Goal: Task Accomplishment & Management: Complete application form

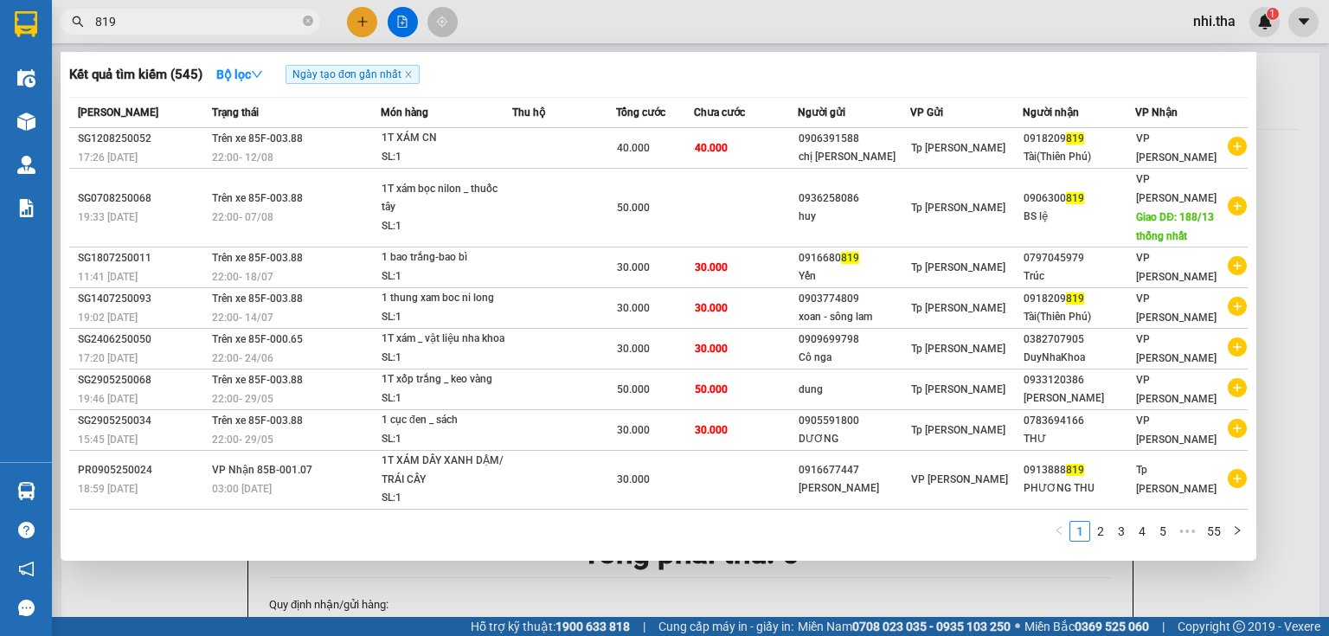
click at [369, 24] on div at bounding box center [664, 318] width 1329 height 636
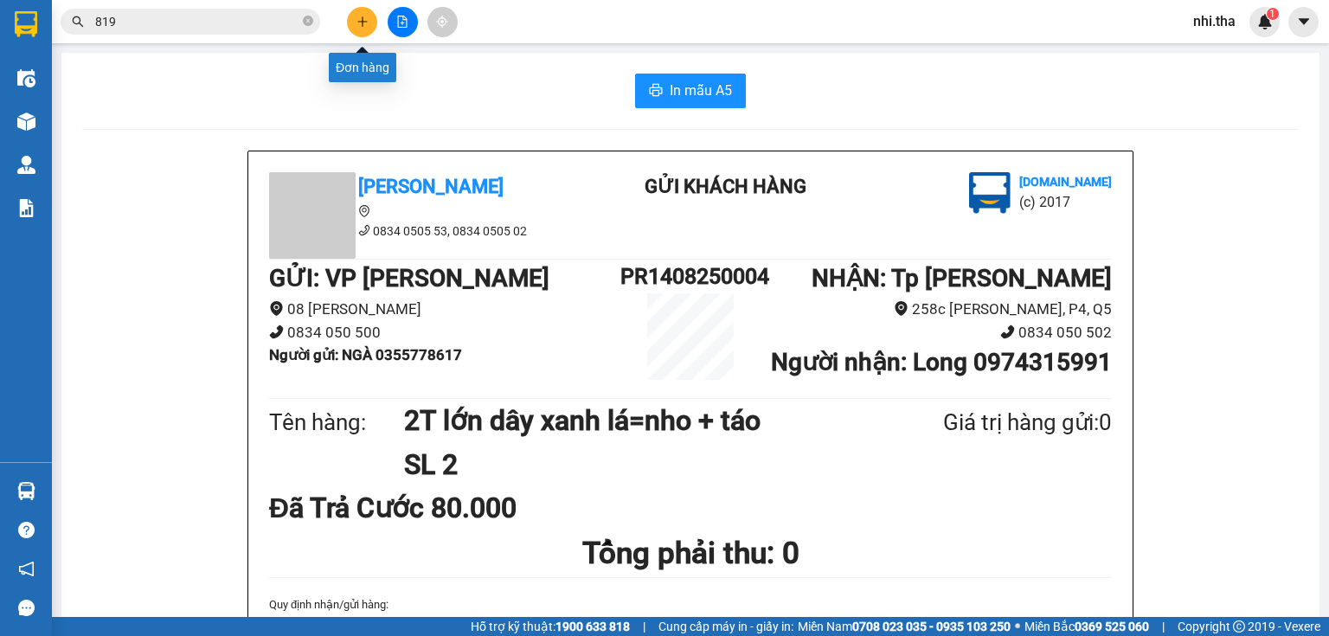
click at [369, 22] on button at bounding box center [362, 22] width 30 height 30
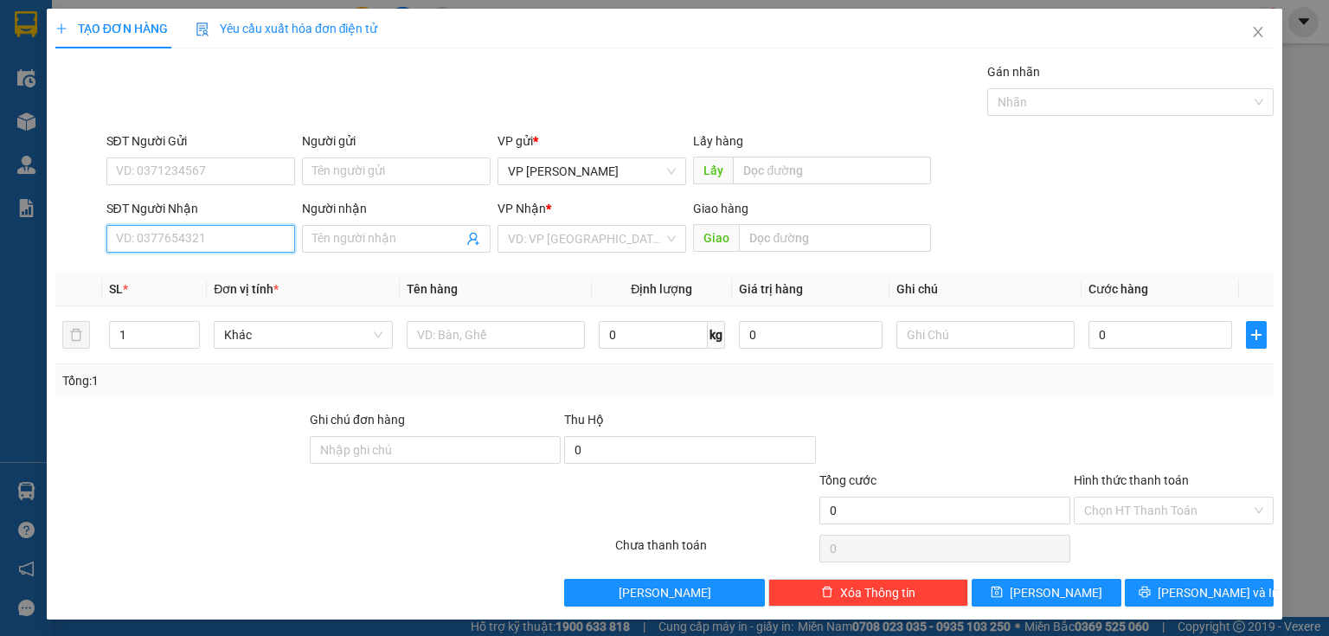
click at [216, 242] on input "SĐT Người Nhận" at bounding box center [200, 239] width 189 height 28
click at [235, 267] on div "0918031102 - quyên" at bounding box center [199, 272] width 166 height 19
type input "0918031102"
type input "quyên"
type input "0918031102"
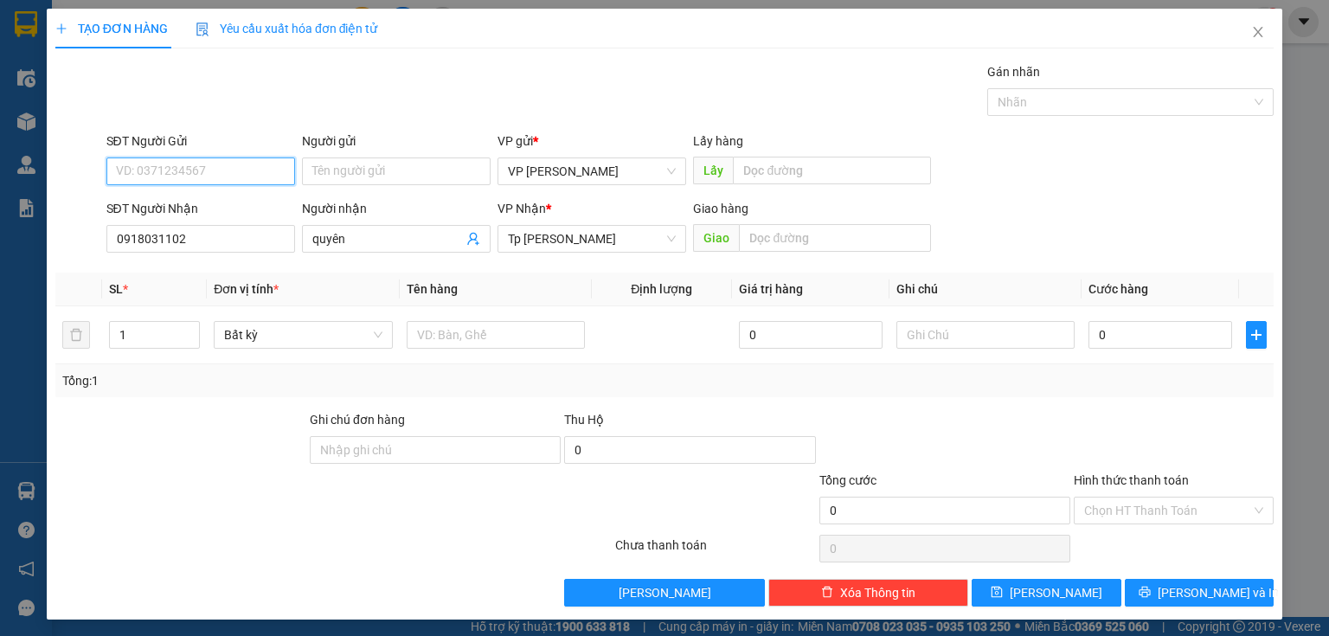
click at [223, 176] on input "SĐT Người Gửi" at bounding box center [200, 171] width 189 height 28
click at [216, 203] on div "0783388145 - hào" at bounding box center [199, 205] width 166 height 19
type input "0783388145"
type input "hào"
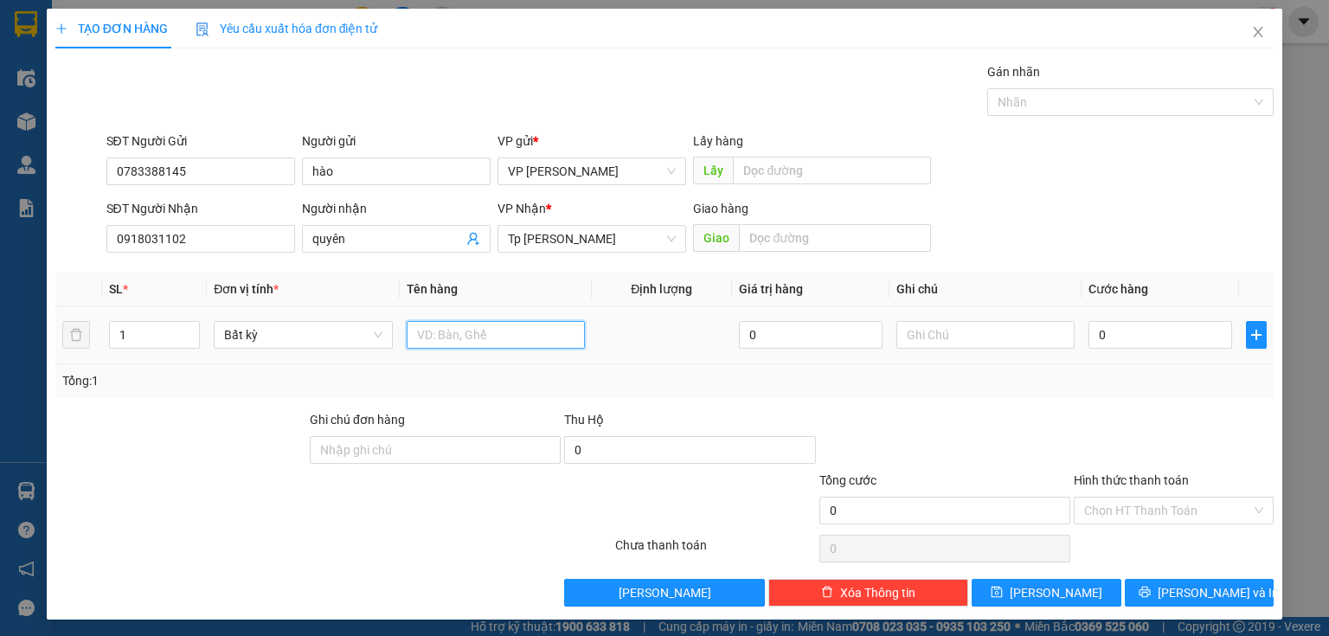
click at [428, 346] on input "text" at bounding box center [496, 335] width 178 height 28
type input "1 cục keo vàng vé số"
click at [1142, 336] on input "0" at bounding box center [1160, 335] width 144 height 28
type input "3"
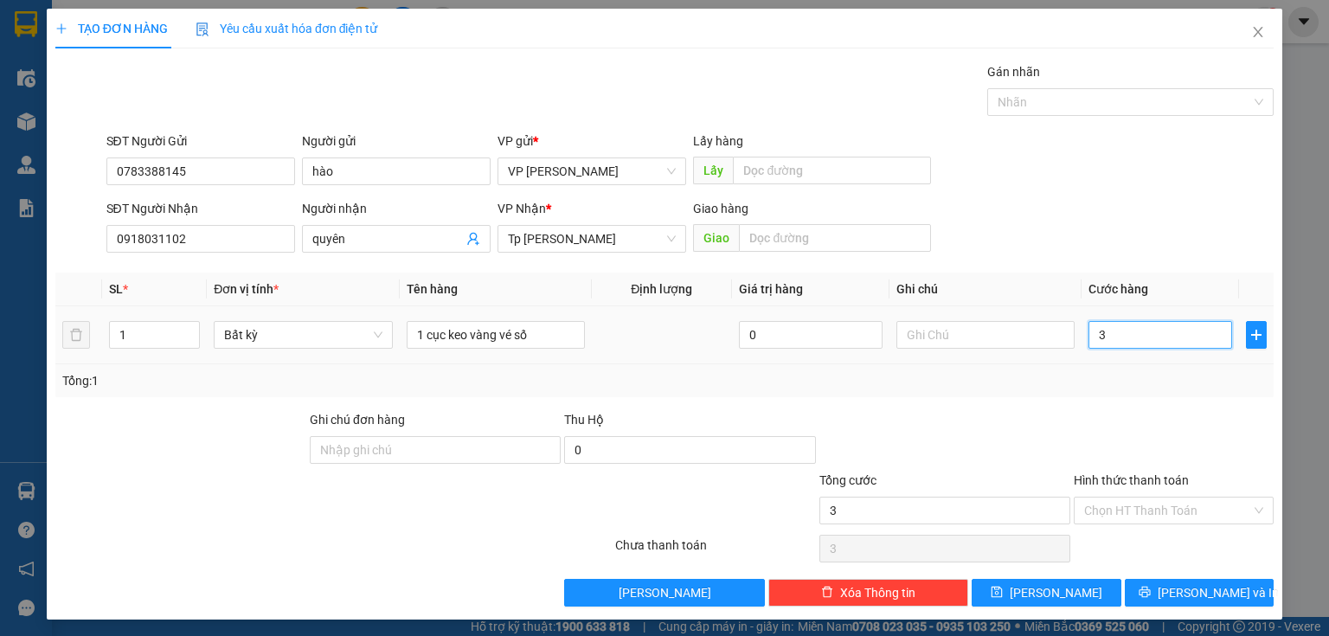
type input "3"
type input "30"
type input "30.000"
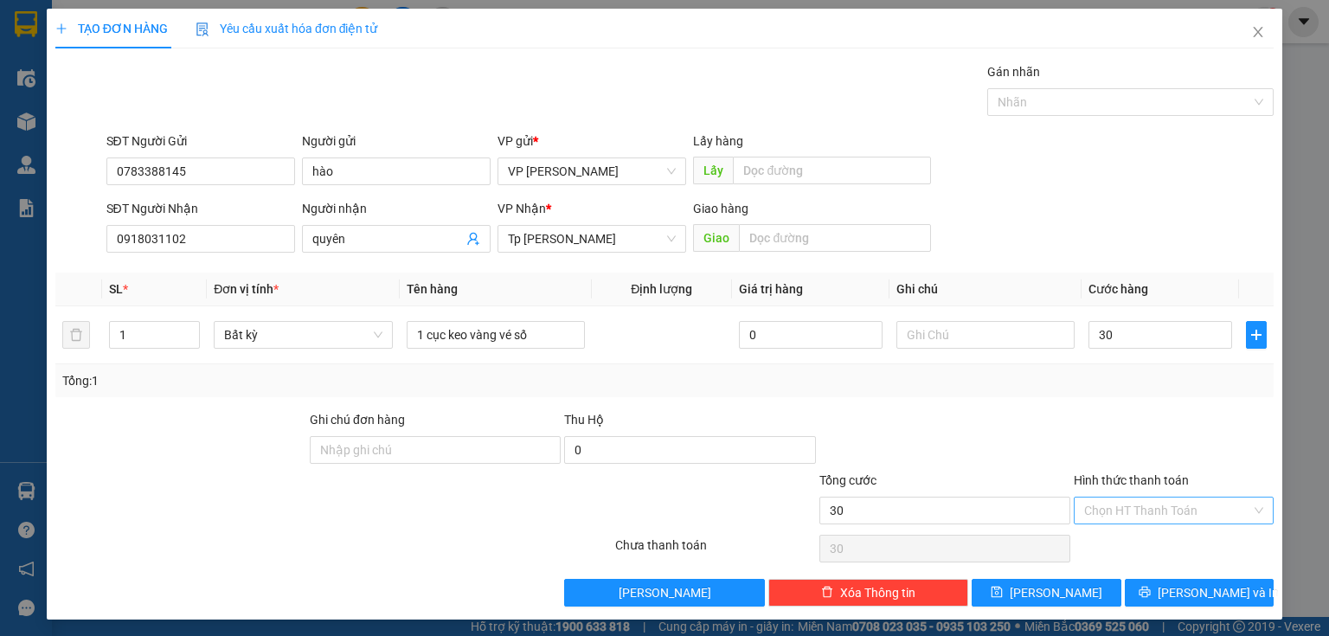
type input "30.000"
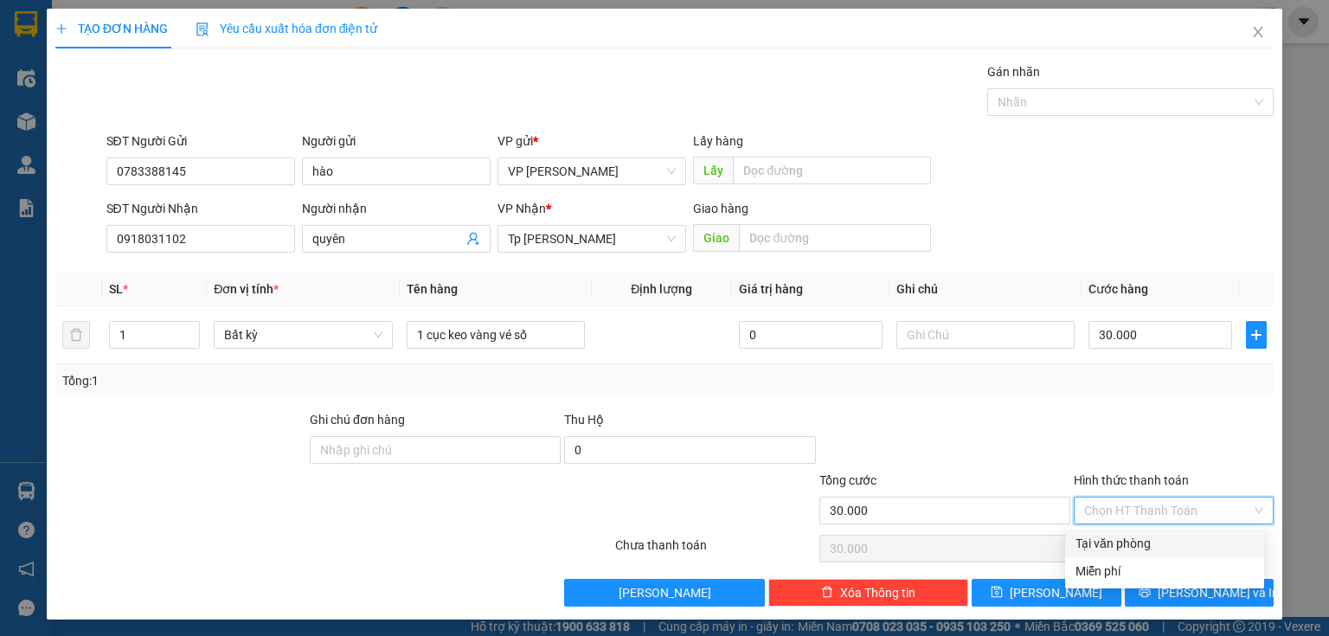
click at [1163, 501] on input "Hình thức thanh toán" at bounding box center [1167, 510] width 167 height 26
click at [1140, 543] on div "Tại văn phòng" at bounding box center [1164, 543] width 178 height 19
type input "0"
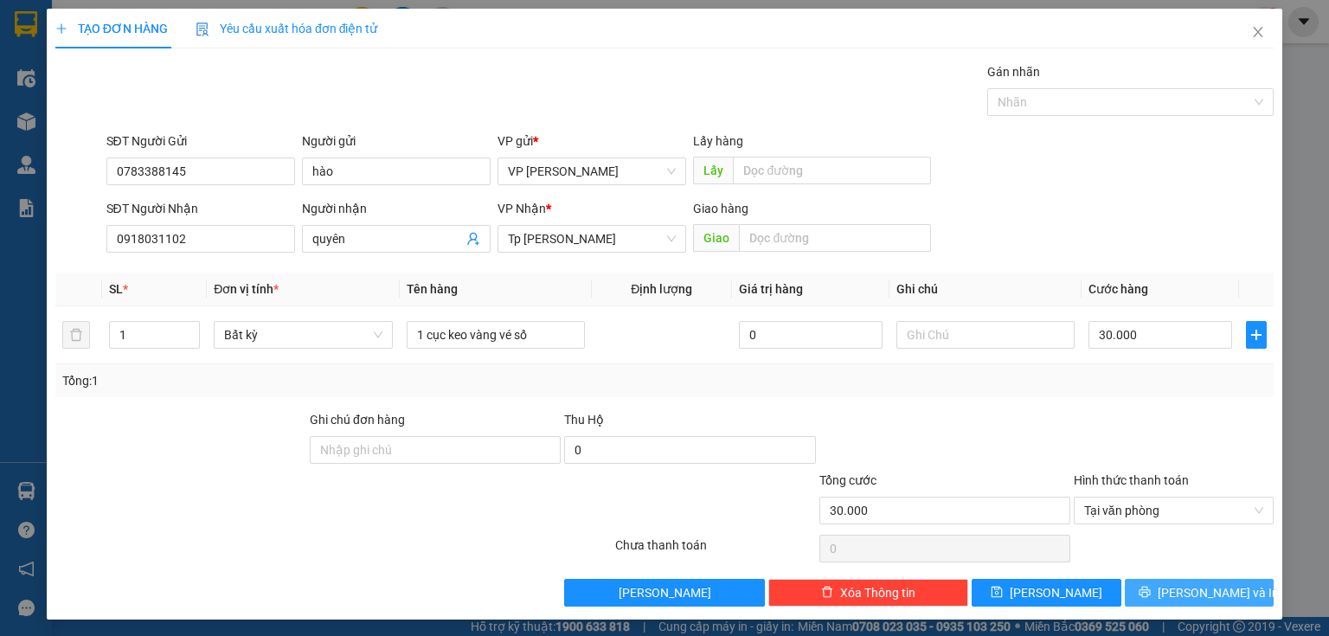
click at [1168, 591] on button "Lưu và In" at bounding box center [1200, 593] width 150 height 28
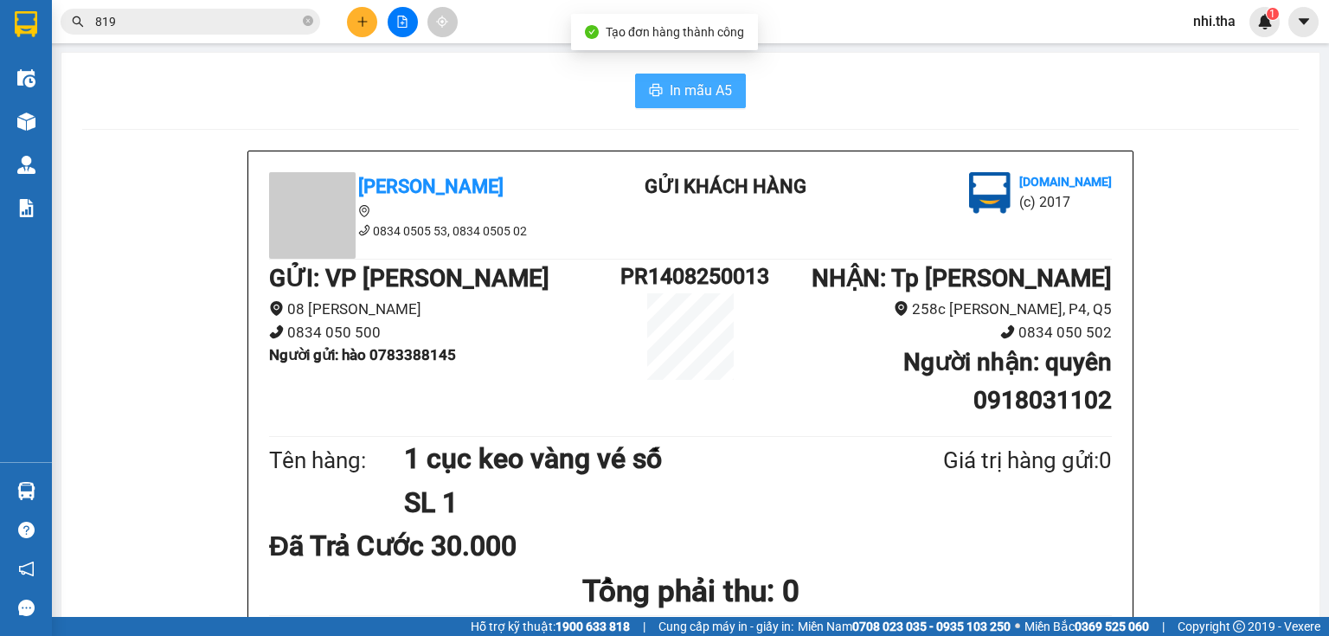
click at [690, 103] on button "In mẫu A5" at bounding box center [690, 91] width 111 height 35
click at [361, 27] on icon "plus" at bounding box center [362, 22] width 12 height 12
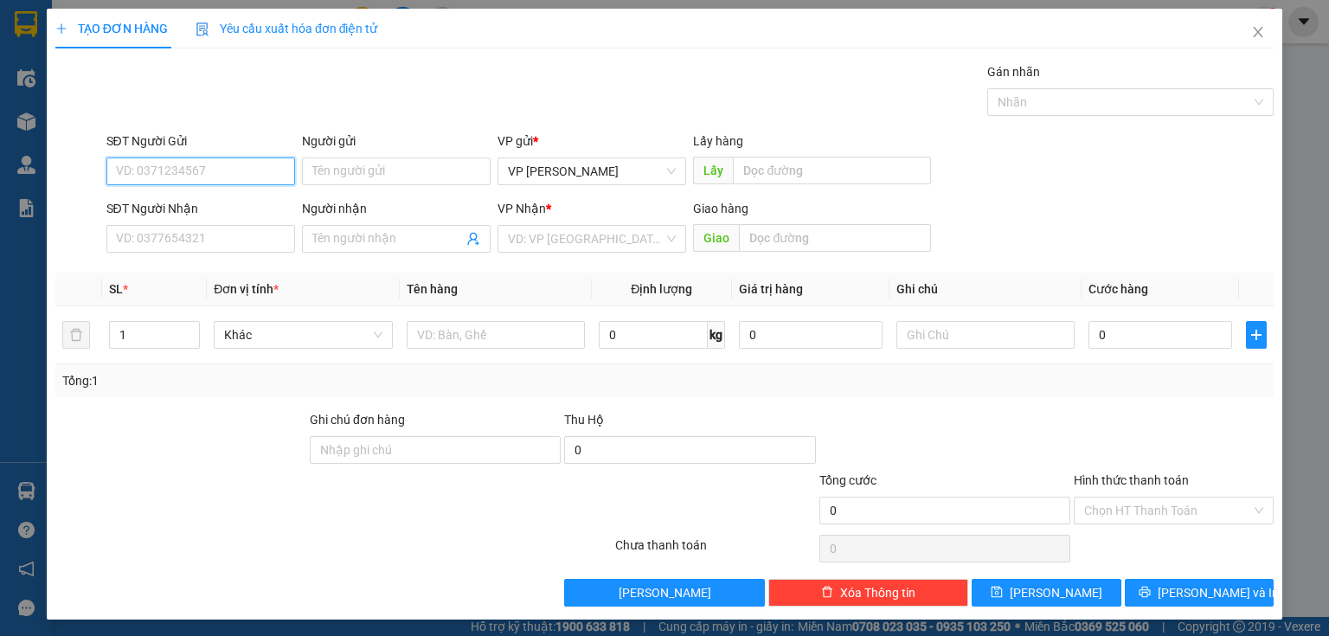
click at [183, 174] on input "SĐT Người Gửi" at bounding box center [200, 171] width 189 height 28
click at [180, 200] on div "0783388145 - hào" at bounding box center [199, 205] width 166 height 19
type input "0783388145"
type input "hào"
type input "0918031102"
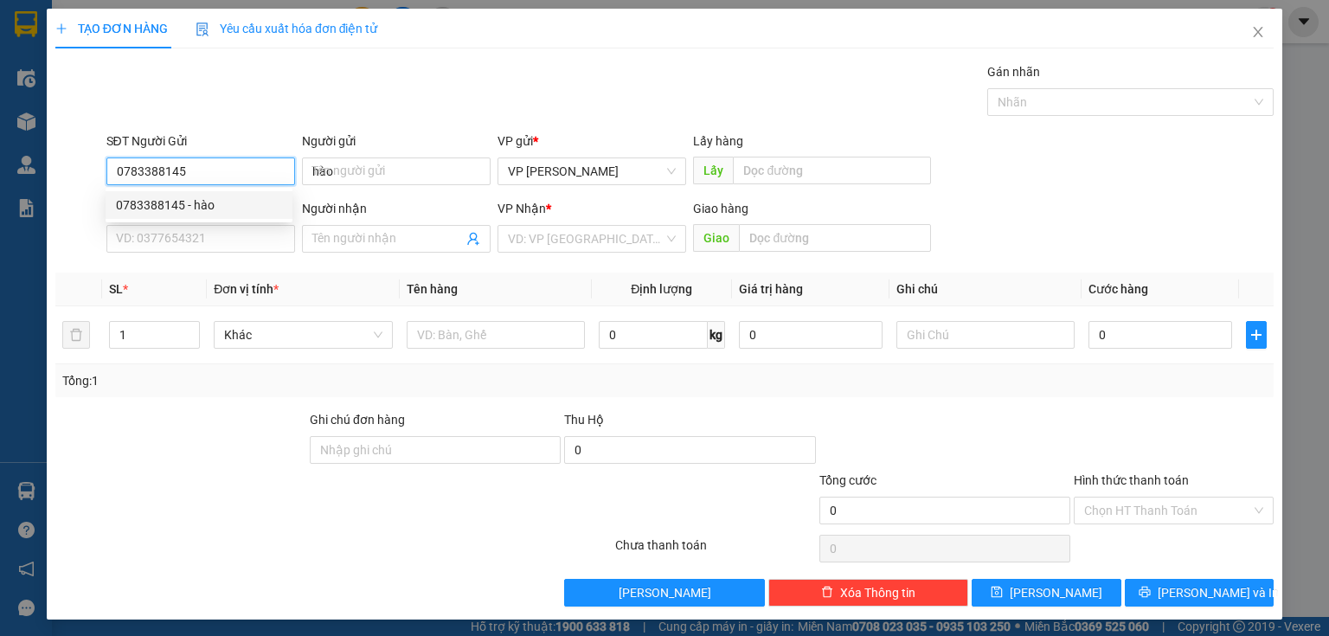
type input "quyên"
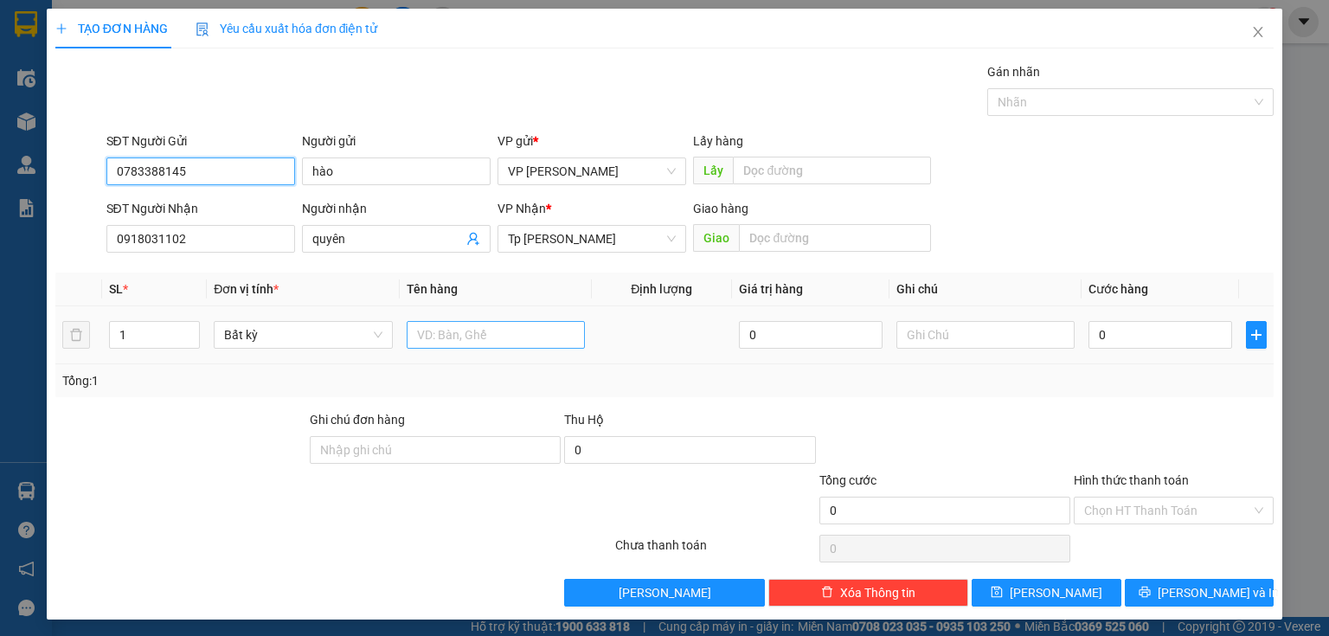
type input "0783388145"
click at [463, 343] on input "text" at bounding box center [496, 335] width 178 height 28
type input "1 cục keo vàng vé số"
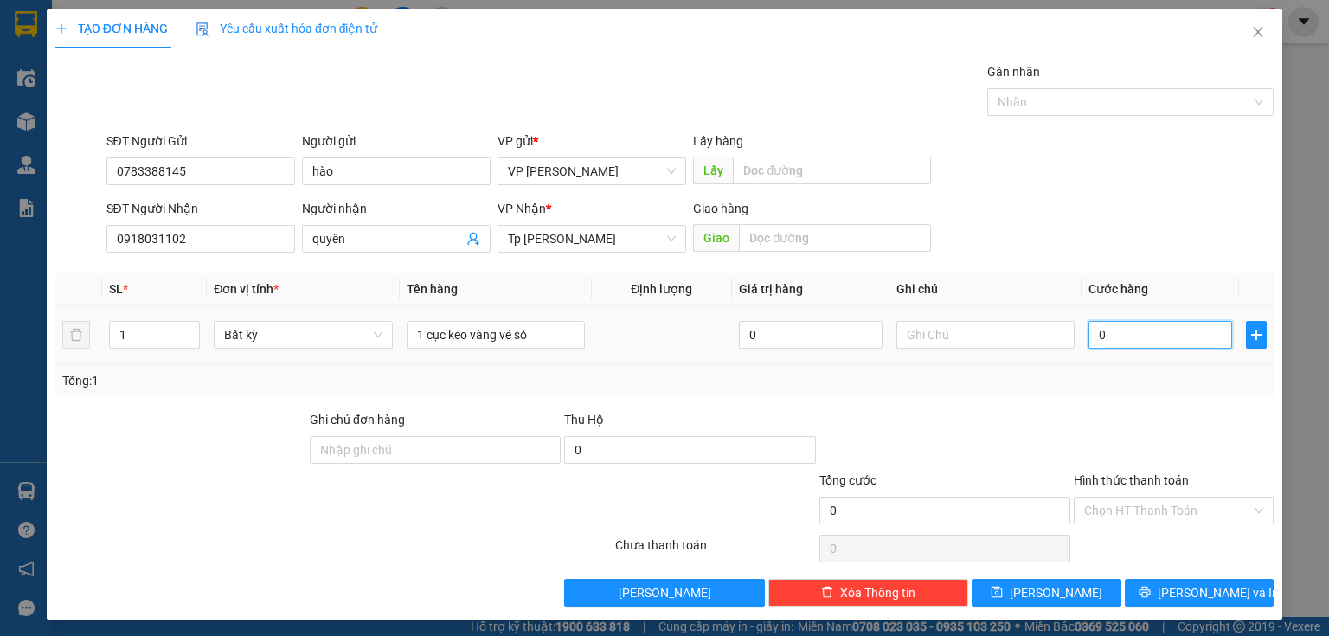
click at [1142, 339] on input "0" at bounding box center [1160, 335] width 144 height 28
type input "4"
type input "40"
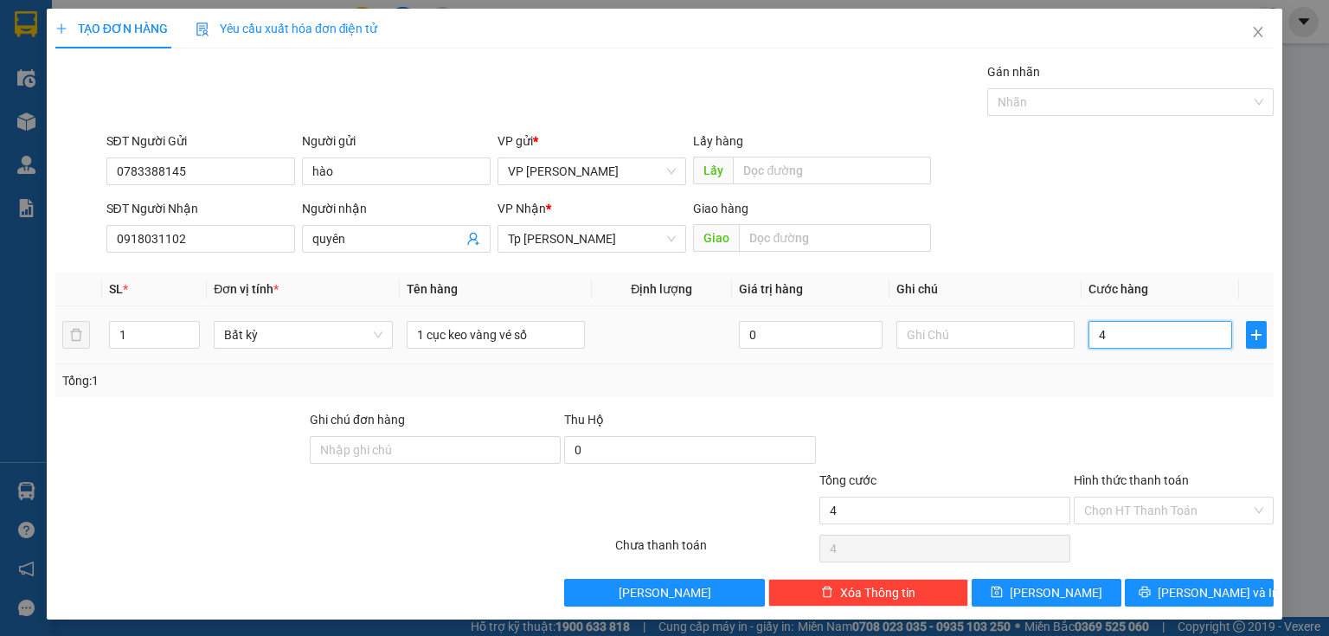
type input "40"
type input "40.000"
drag, startPoint x: 1187, startPoint y: 498, endPoint x: 1175, endPoint y: 524, distance: 28.6
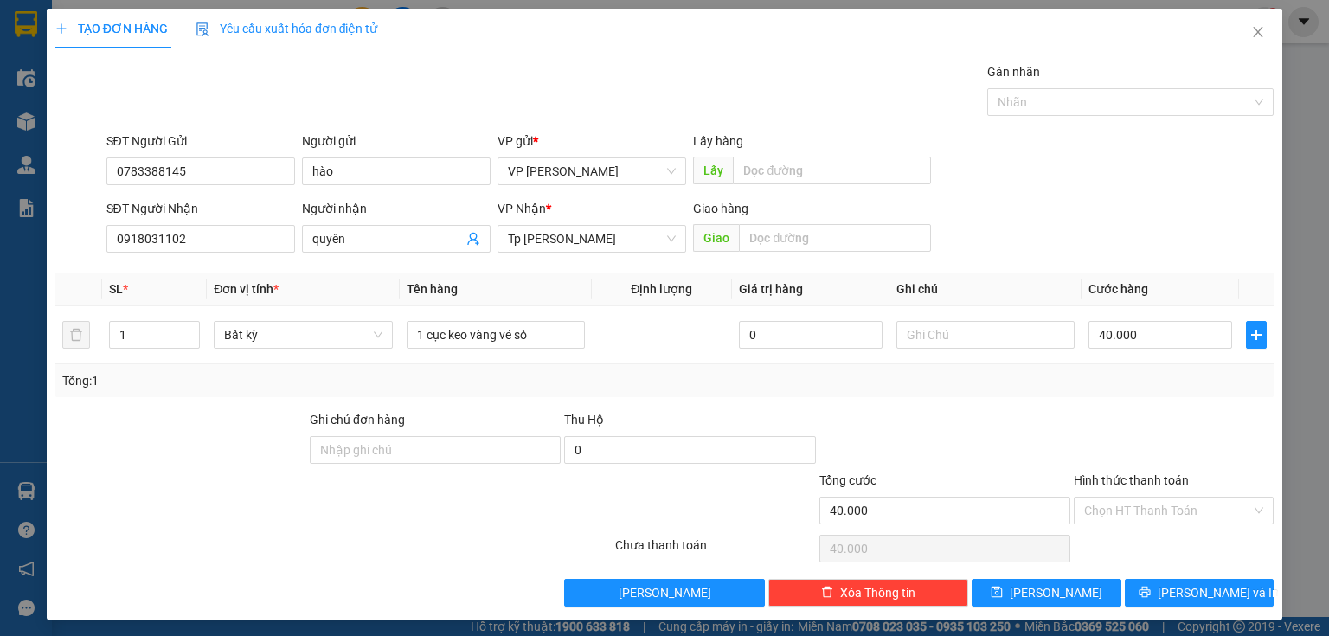
click at [1186, 498] on input "Hình thức thanh toán" at bounding box center [1167, 510] width 167 height 26
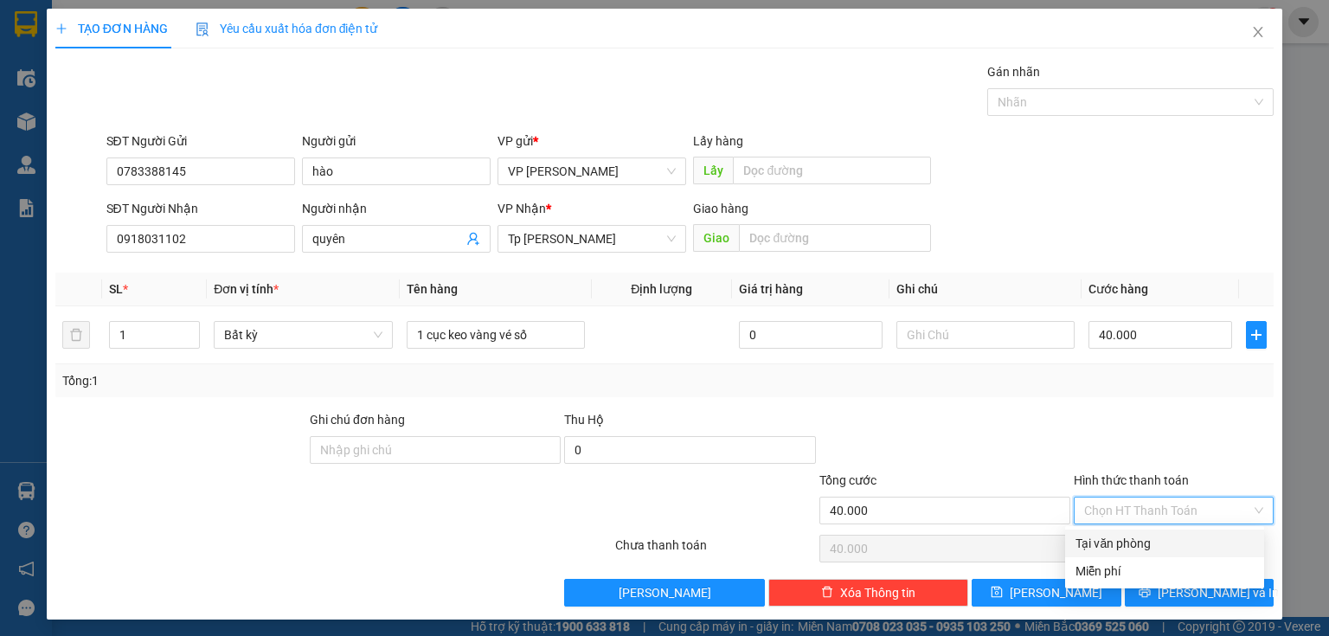
click at [1159, 538] on div "Tại văn phòng" at bounding box center [1164, 543] width 178 height 19
type input "0"
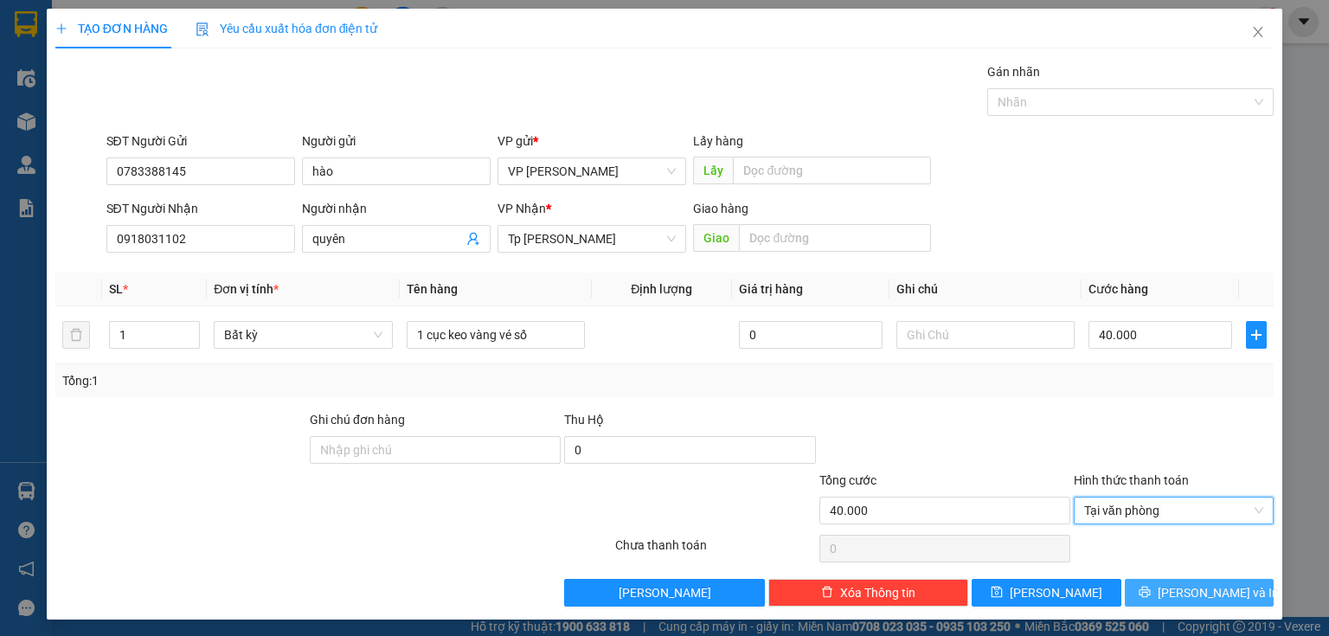
click at [1201, 593] on span "Lưu và In" at bounding box center [1218, 592] width 121 height 19
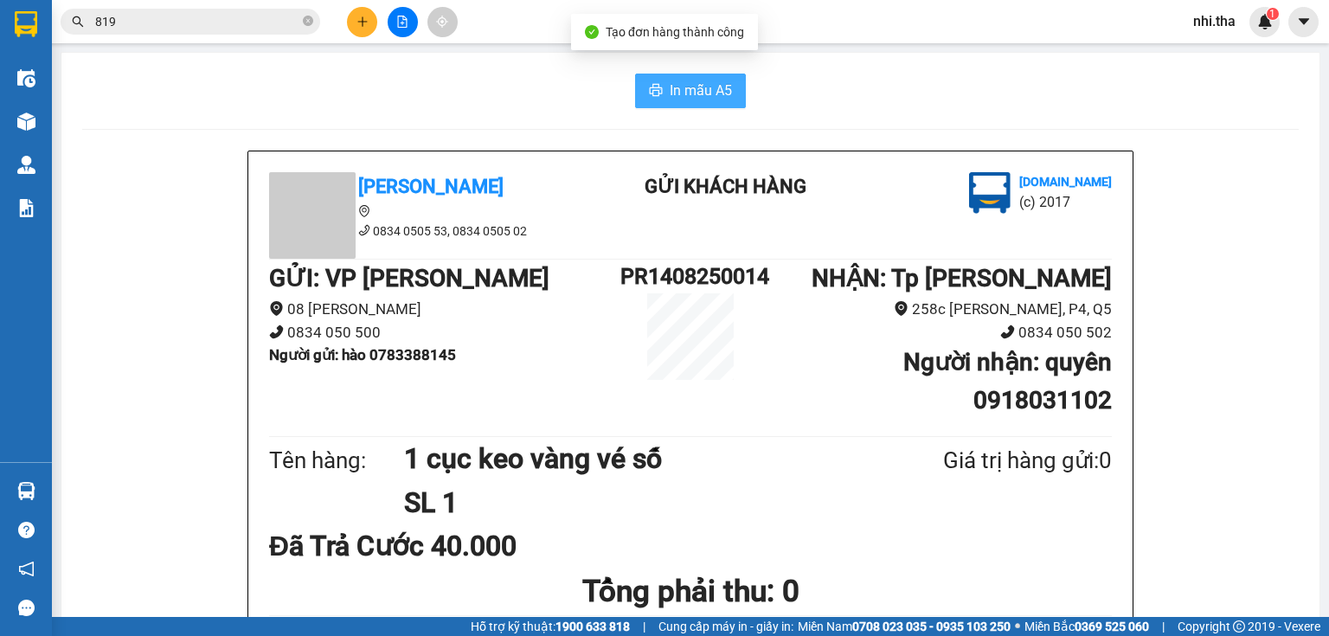
click at [672, 90] on span "In mẫu A5" at bounding box center [701, 91] width 62 height 22
click at [691, 97] on span "In mẫu A5" at bounding box center [701, 91] width 62 height 22
